Goal: Find specific page/section: Find specific page/section

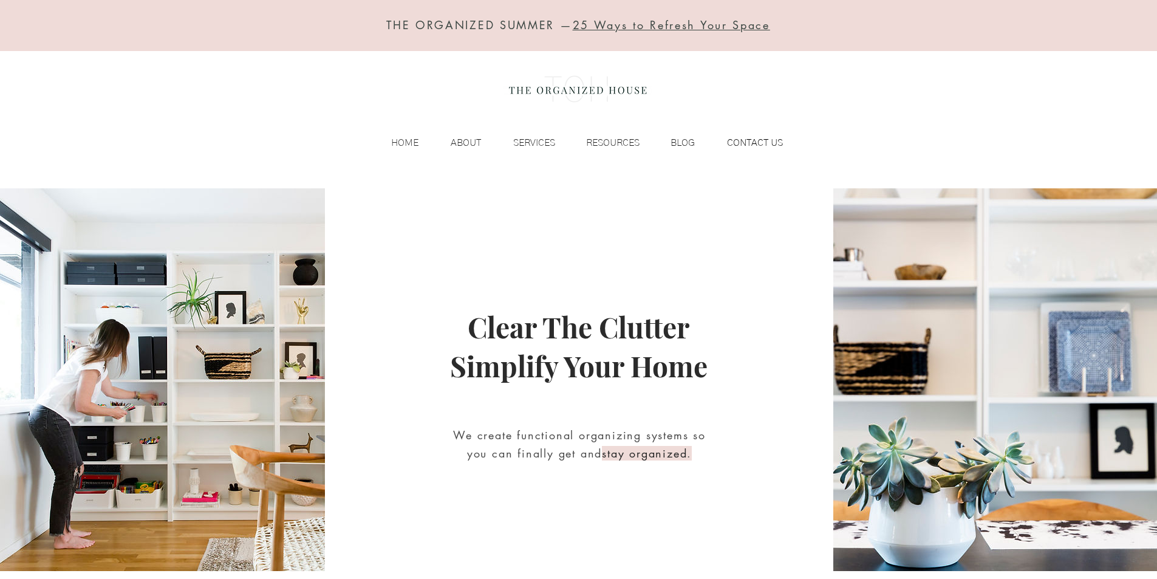
click at [709, 139] on div "CONTACT US" at bounding box center [745, 143] width 88 height 18
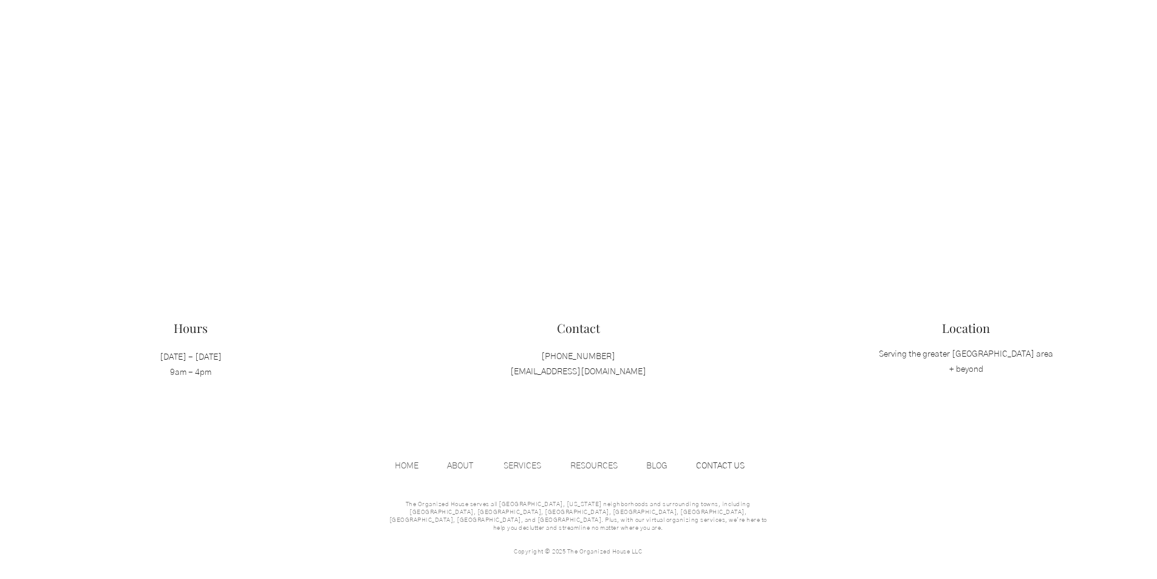
scroll to position [1144, 0]
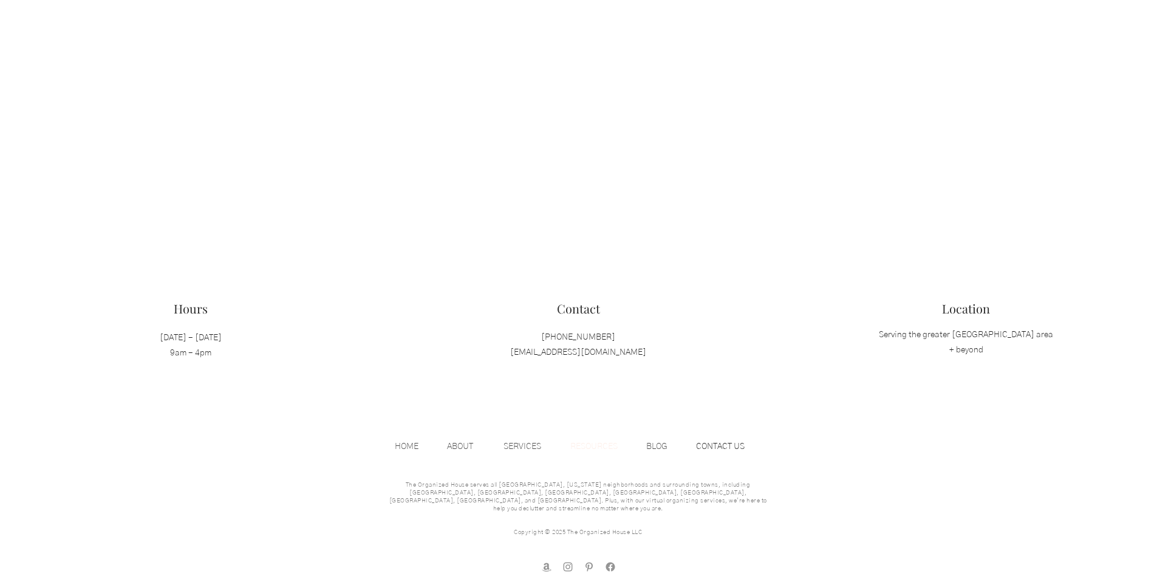
click at [571, 440] on p "RESOURCES" at bounding box center [593, 446] width 59 height 18
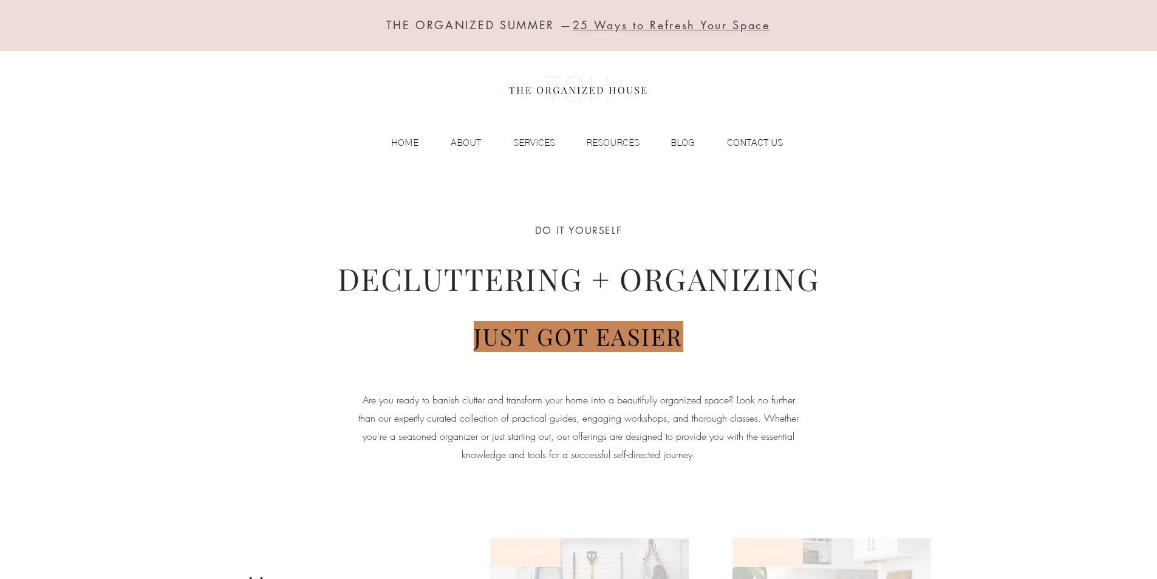
click at [769, 146] on p "CONTACT US" at bounding box center [755, 143] width 68 height 18
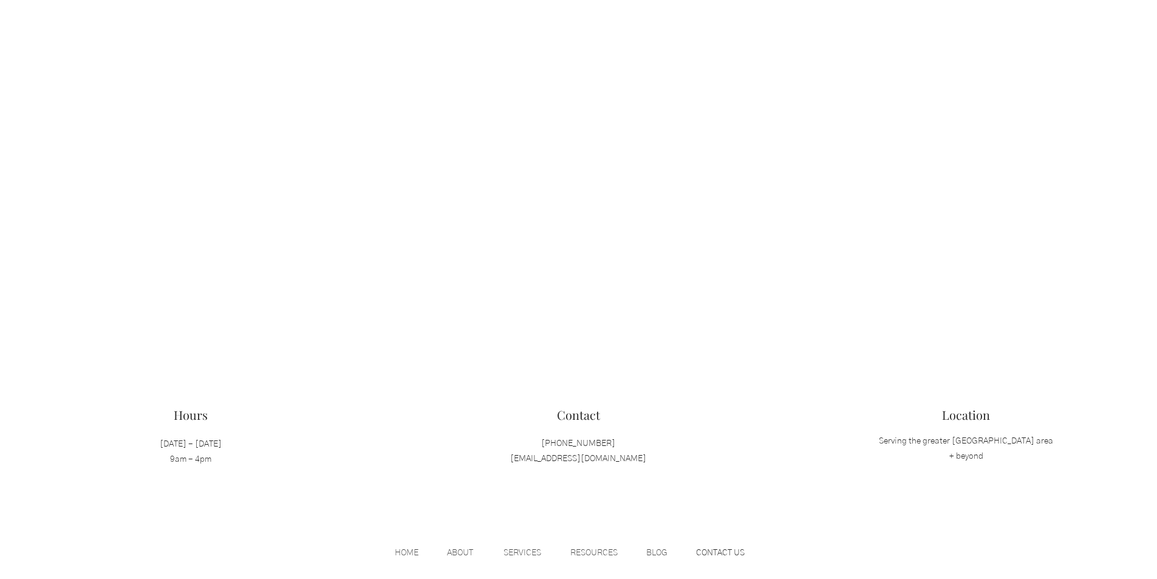
scroll to position [1138, 0]
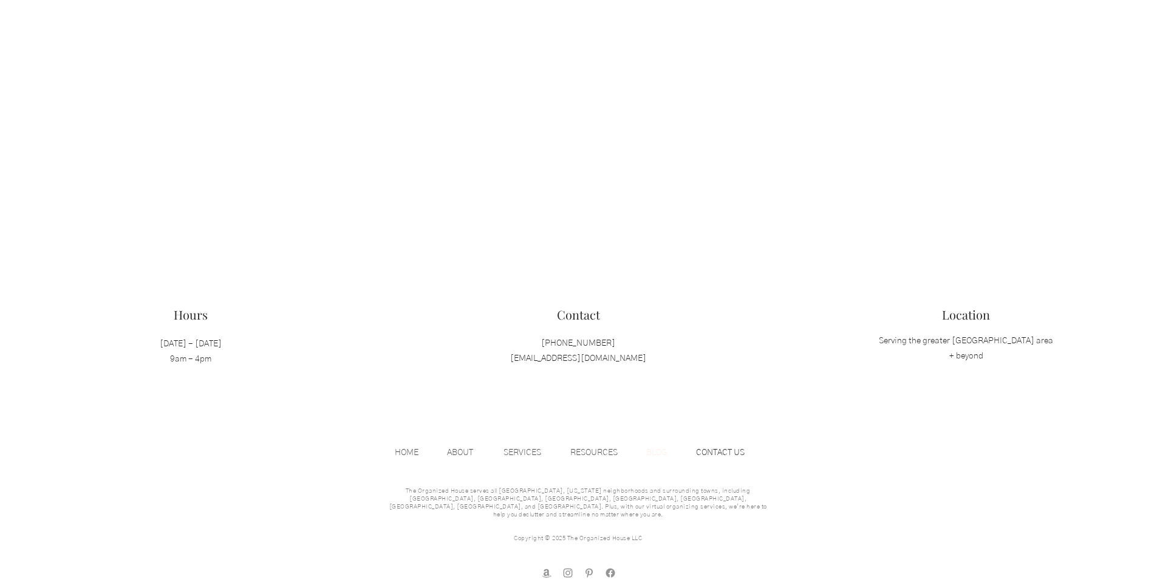
click at [644, 449] on p "BLOG" at bounding box center [656, 452] width 33 height 18
